Goal: Use online tool/utility: Utilize a website feature to perform a specific function

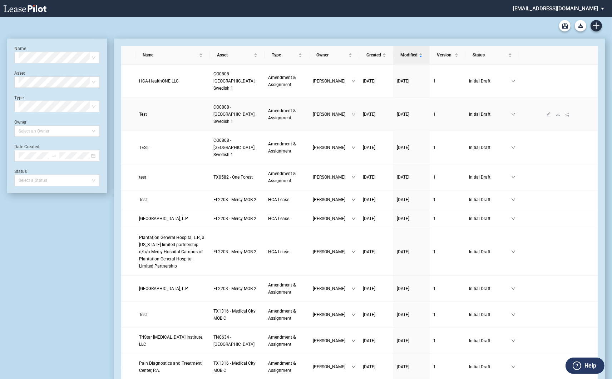
click at [148, 111] on link "Test" at bounding box center [172, 114] width 67 height 7
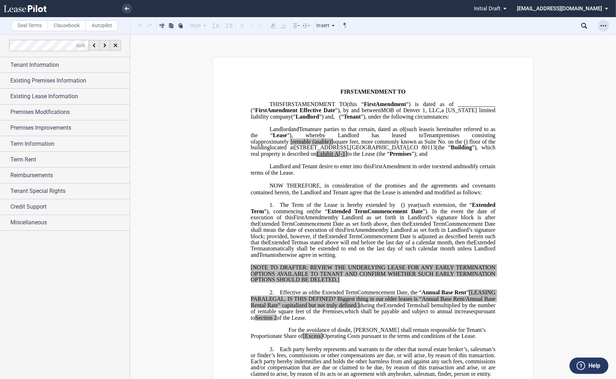
click at [605, 25] on icon "Open Lease options menu" at bounding box center [603, 26] width 6 height 6
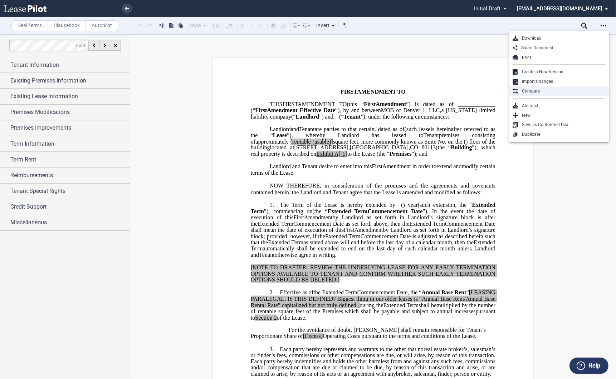
click at [526, 92] on div "Compare" at bounding box center [561, 91] width 87 height 6
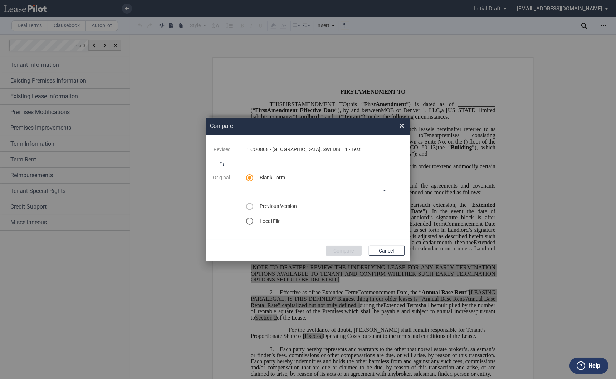
click at [221, 168] on md-icon "switch comparison direction" at bounding box center [222, 164] width 9 height 9
click at [250, 222] on div "select word doc" at bounding box center [249, 221] width 7 height 7
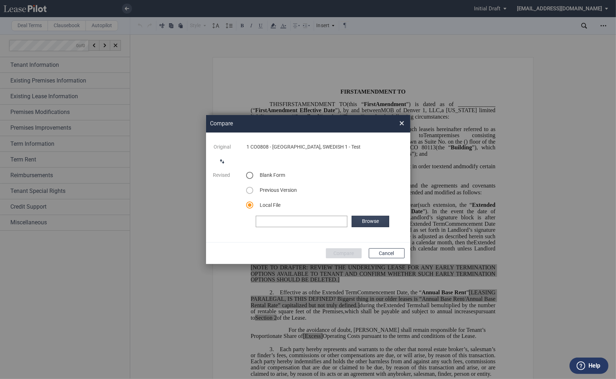
click at [381, 220] on label "Browse" at bounding box center [369, 221] width 37 height 11
click at [330, 251] on button "Compare" at bounding box center [344, 253] width 36 height 10
